Goal: Transaction & Acquisition: Purchase product/service

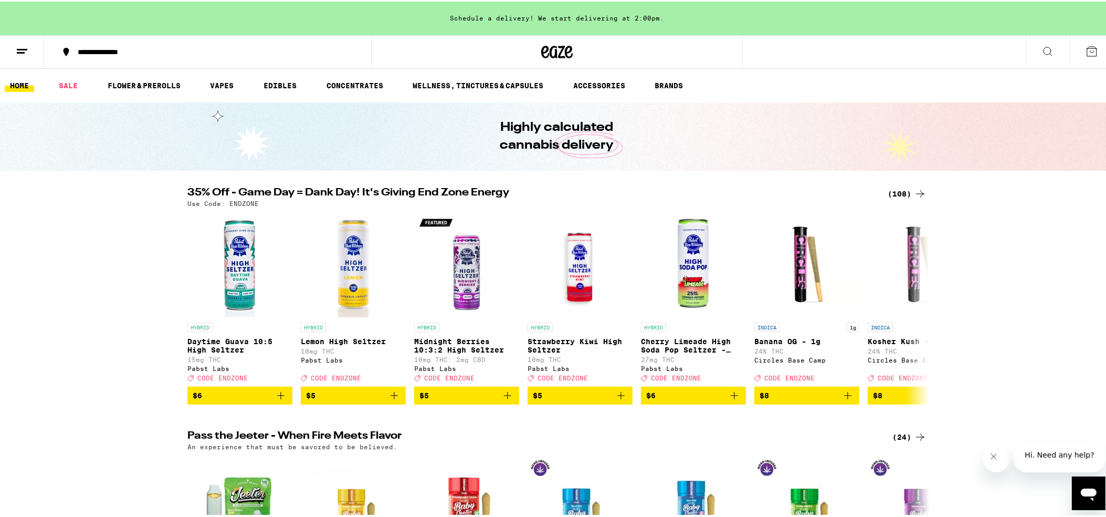
click at [904, 193] on div "(108)" at bounding box center [907, 192] width 39 height 13
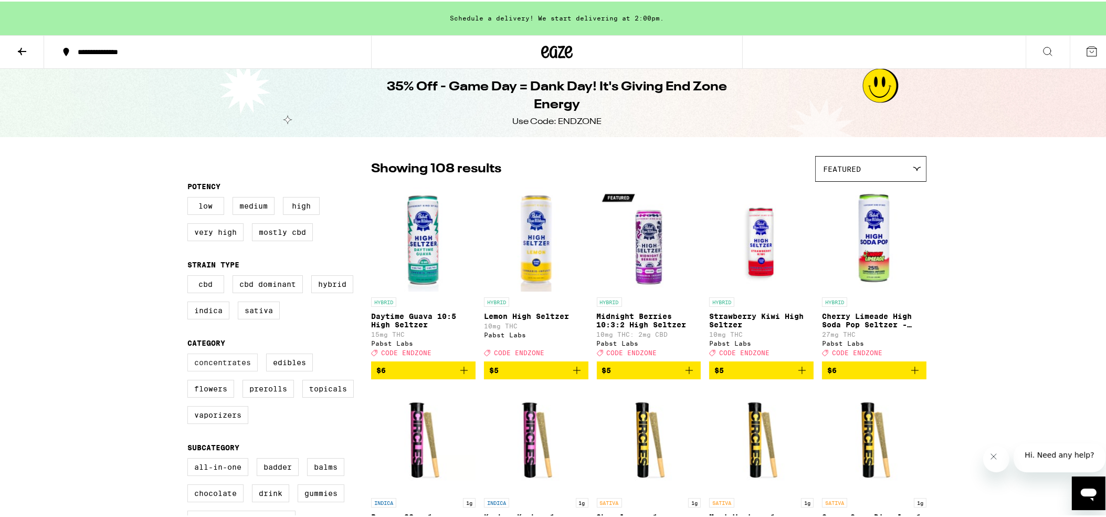
click at [233, 369] on label "Concentrates" at bounding box center [222, 361] width 70 height 18
click at [190, 354] on input "Concentrates" at bounding box center [190, 353] width 1 height 1
checkbox input "true"
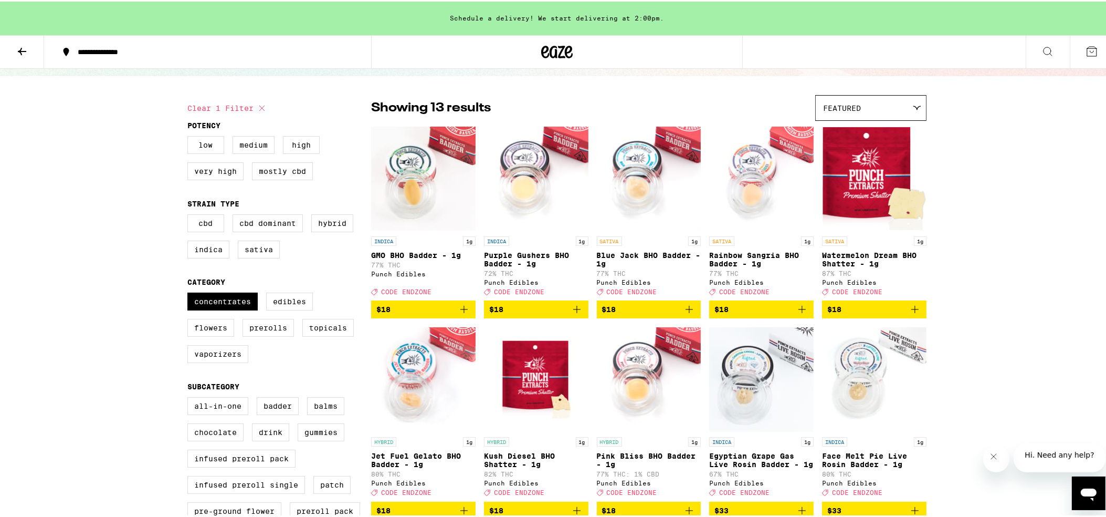
scroll to position [52, 0]
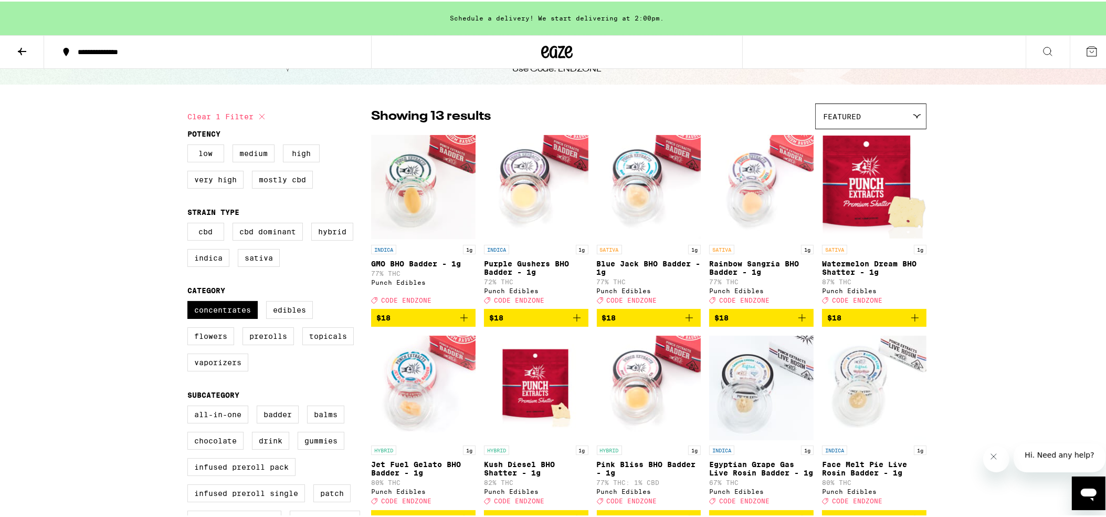
click at [574, 322] on icon "Add to bag" at bounding box center [577, 316] width 13 height 13
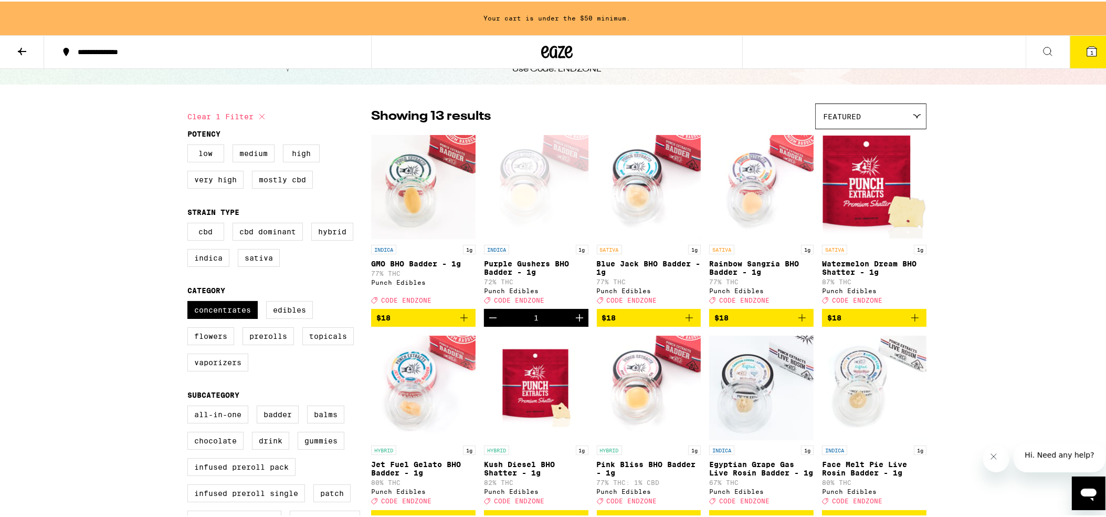
click at [574, 322] on icon "Increment" at bounding box center [579, 316] width 13 height 13
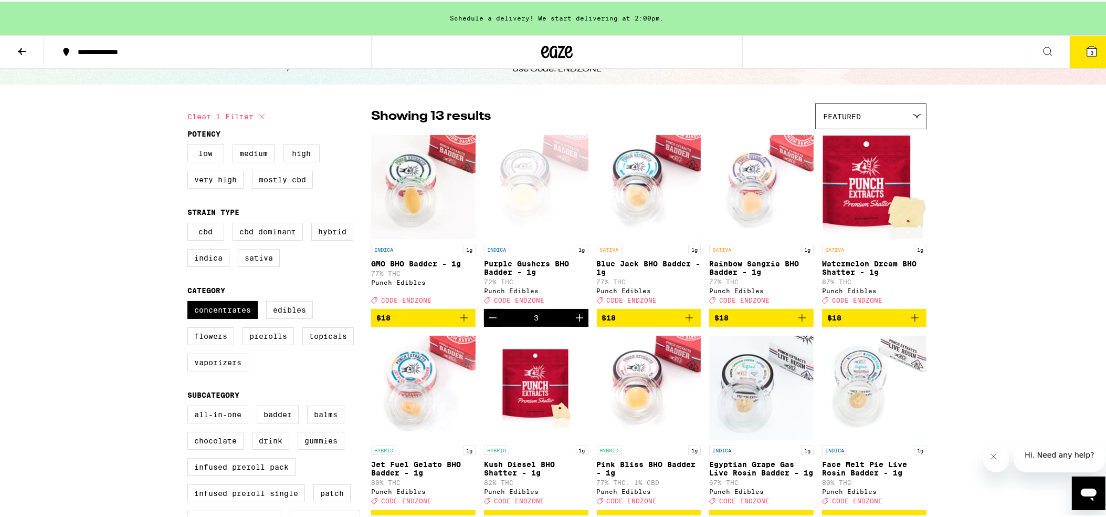
click at [574, 322] on icon "Increment" at bounding box center [579, 316] width 13 height 13
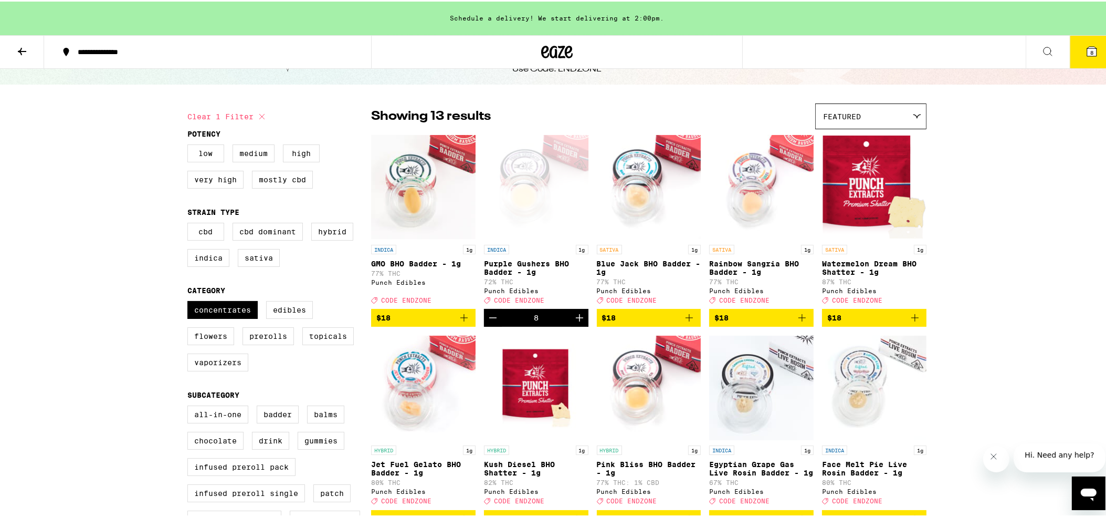
click at [1087, 46] on icon at bounding box center [1091, 49] width 9 height 9
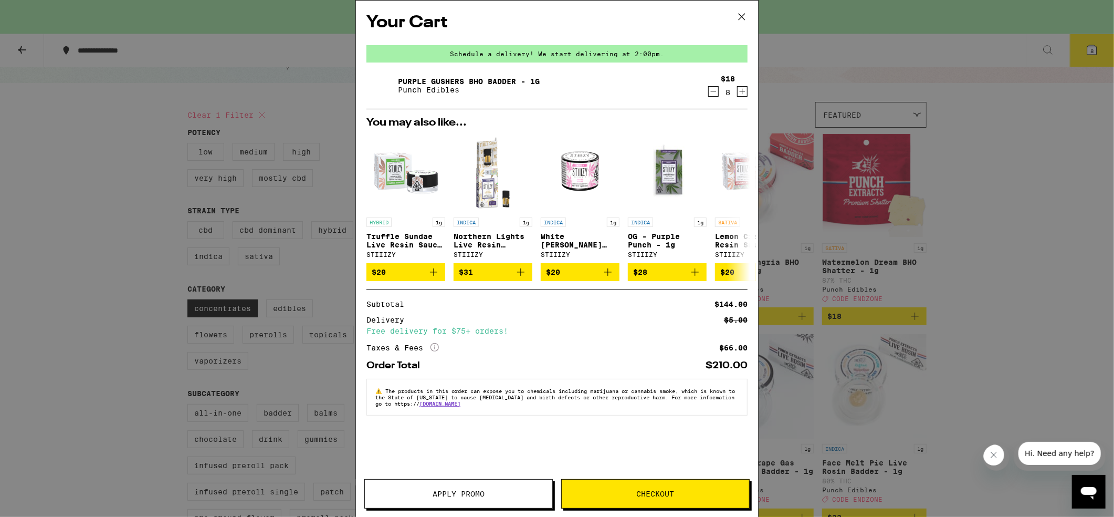
click at [479, 496] on span "Apply Promo" at bounding box center [459, 493] width 52 height 7
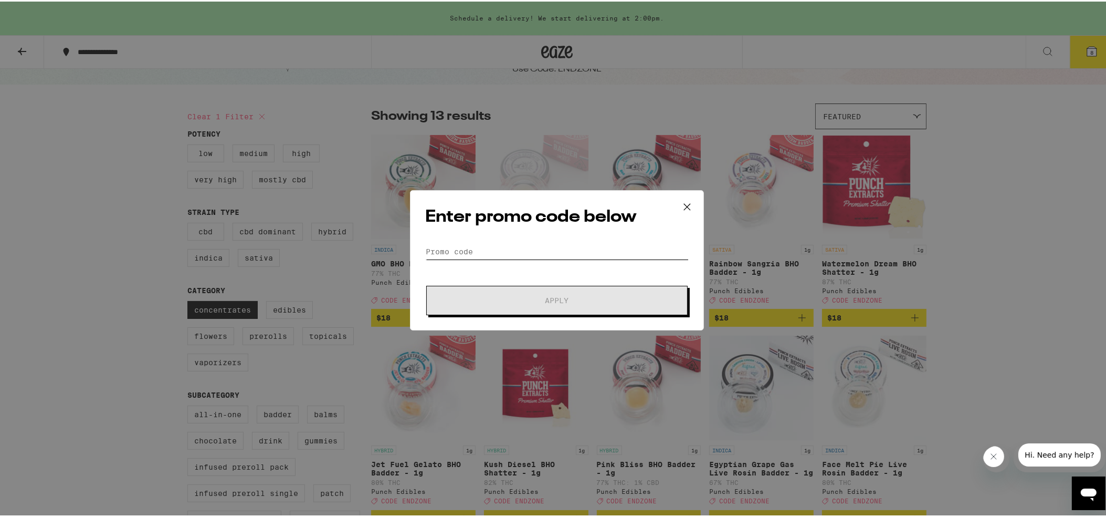
click at [460, 247] on input "Promo Code" at bounding box center [557, 250] width 264 height 16
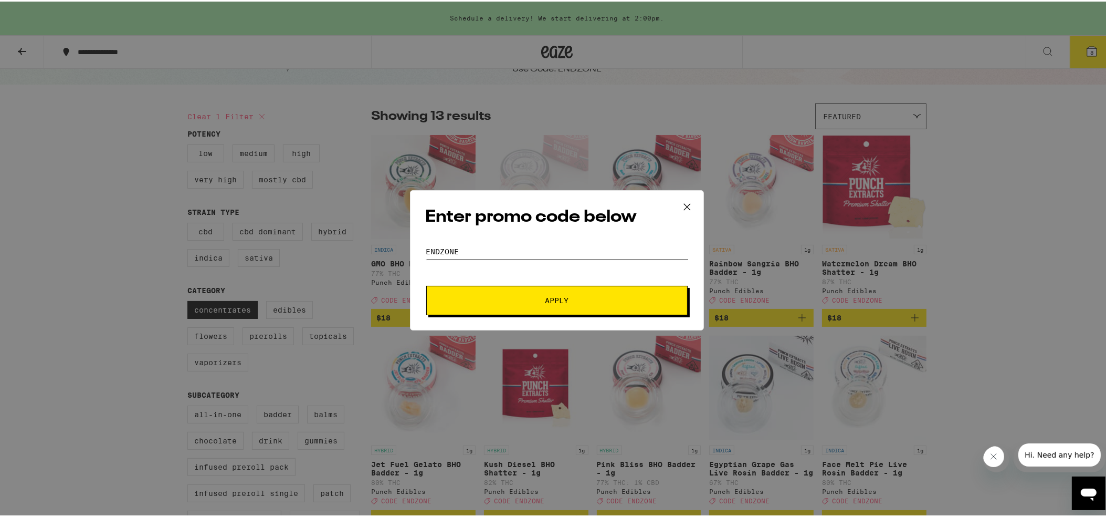
type input "ENDZONE"
click at [527, 302] on span "Apply" at bounding box center [556, 298] width 189 height 7
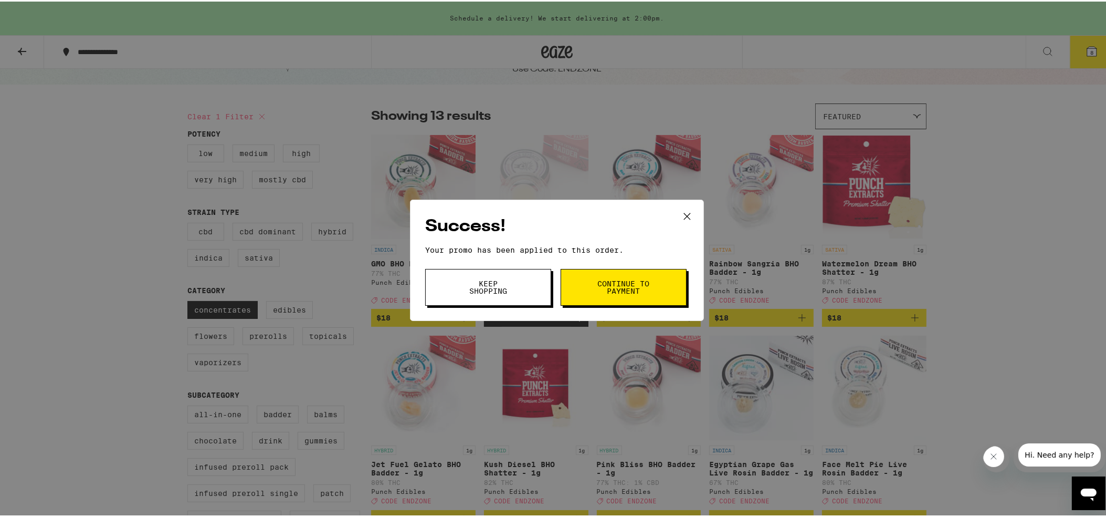
click at [600, 289] on span "Continue to payment" at bounding box center [624, 285] width 54 height 15
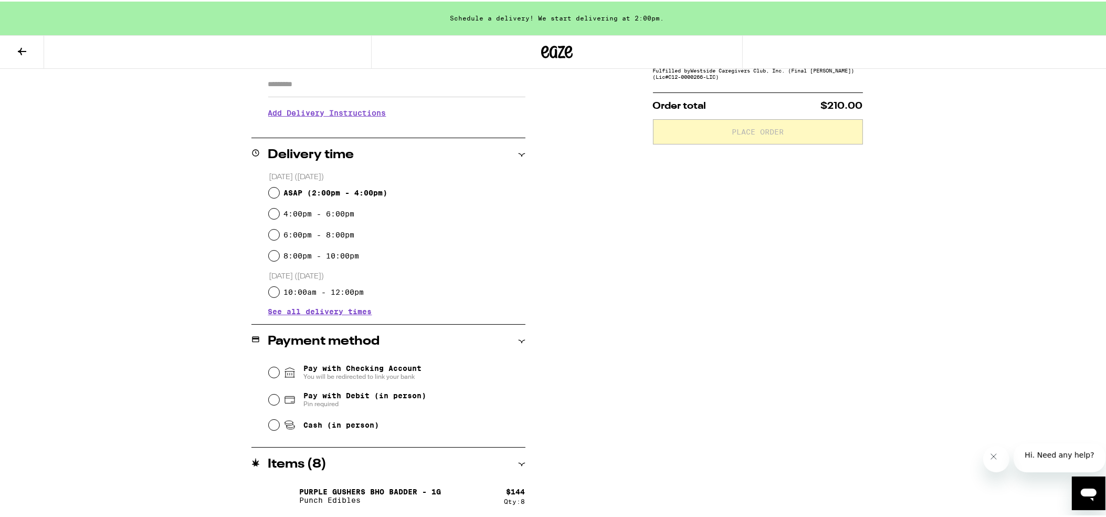
scroll to position [190, 0]
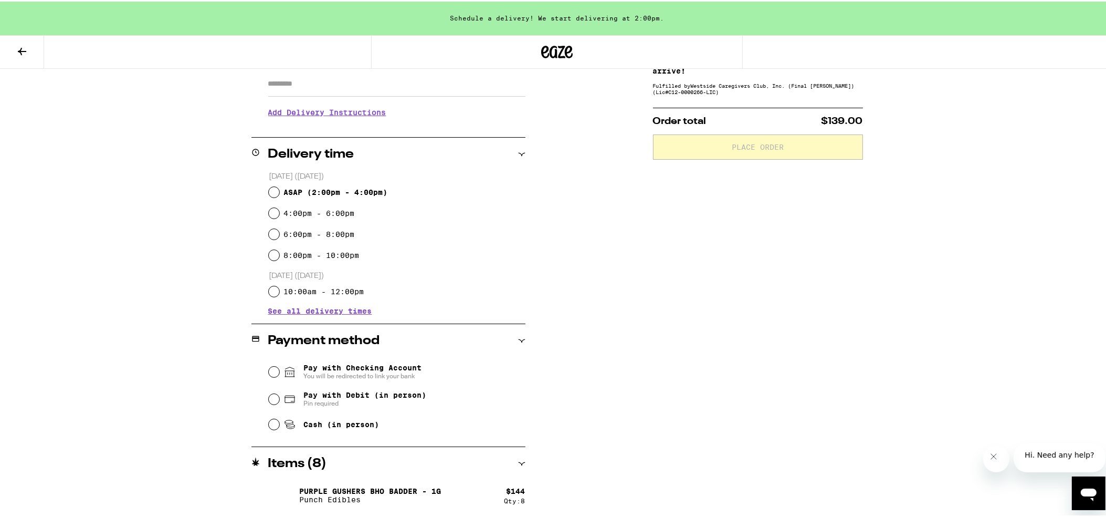
click at [276, 423] on div "Cash (in person)" at bounding box center [397, 422] width 257 height 23
click at [274, 423] on input "Cash (in person)" at bounding box center [274, 422] width 10 height 10
radio input "true"
click at [269, 191] on input "ASAP ( 2:00pm - 4:00pm )" at bounding box center [274, 190] width 10 height 10
radio input "true"
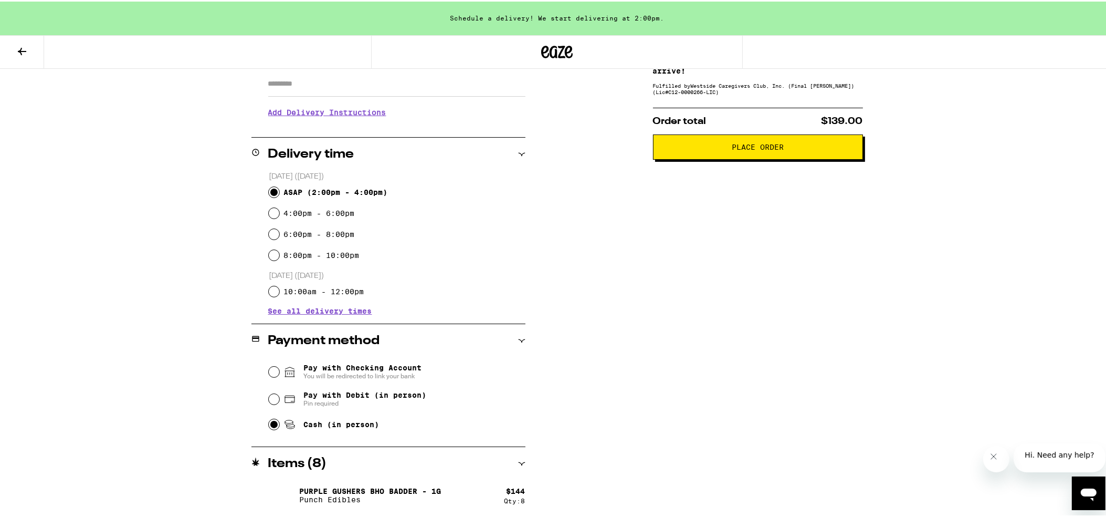
click at [745, 142] on button "Place Order" at bounding box center [758, 145] width 210 height 25
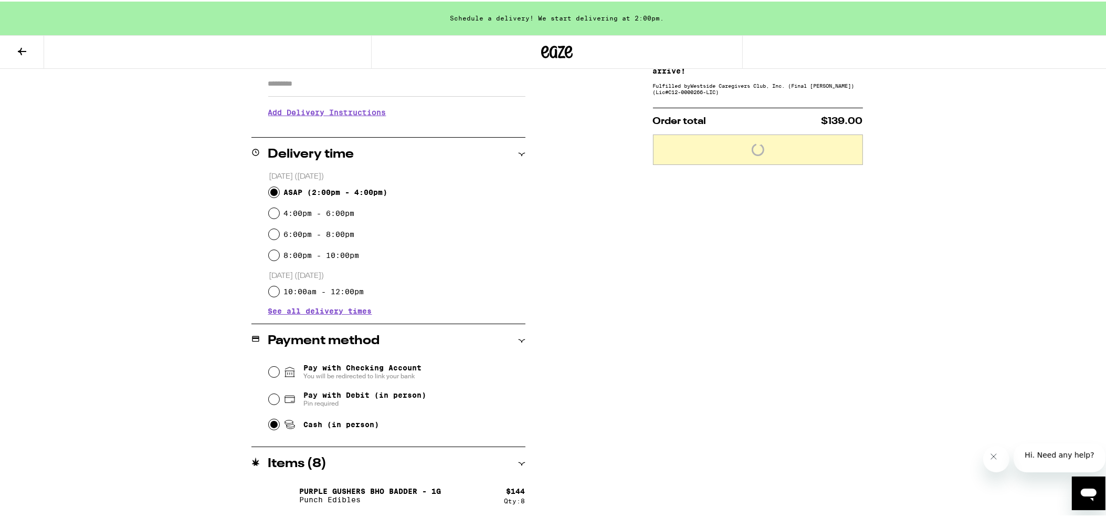
scroll to position [182, 0]
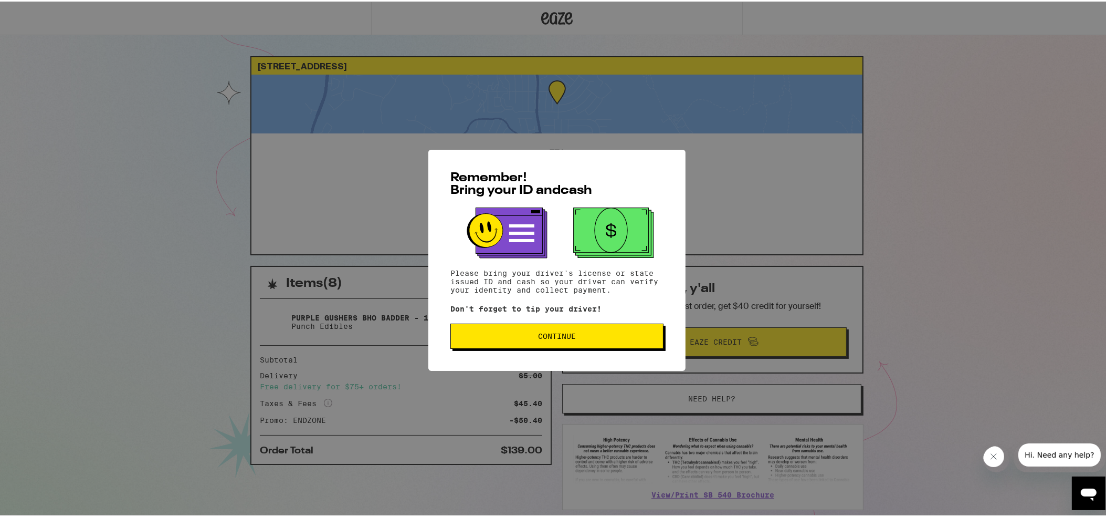
click at [549, 334] on span "Continue" at bounding box center [557, 334] width 38 height 7
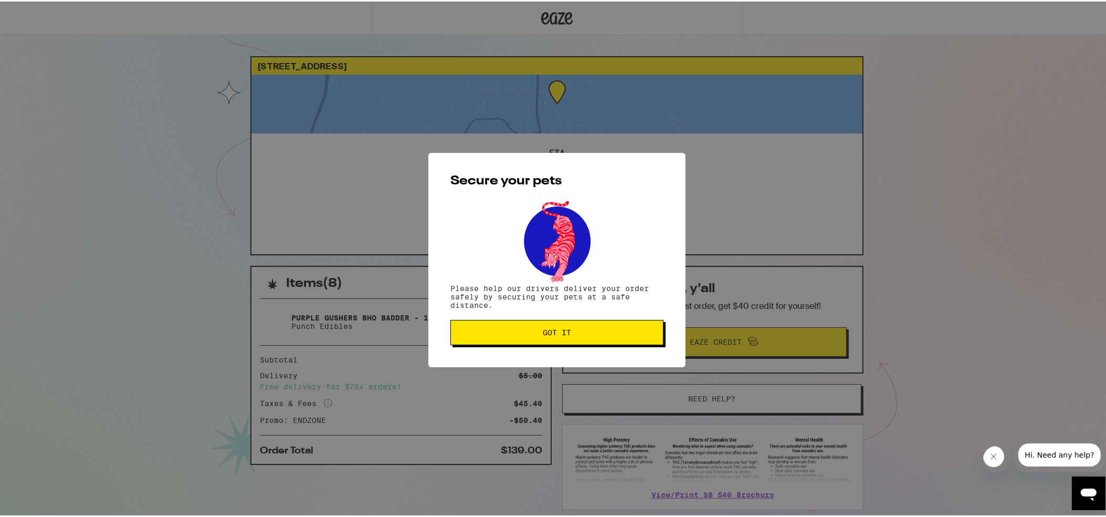
click at [549, 334] on span "Got it" at bounding box center [557, 330] width 28 height 7
